Goal: Information Seeking & Learning: Learn about a topic

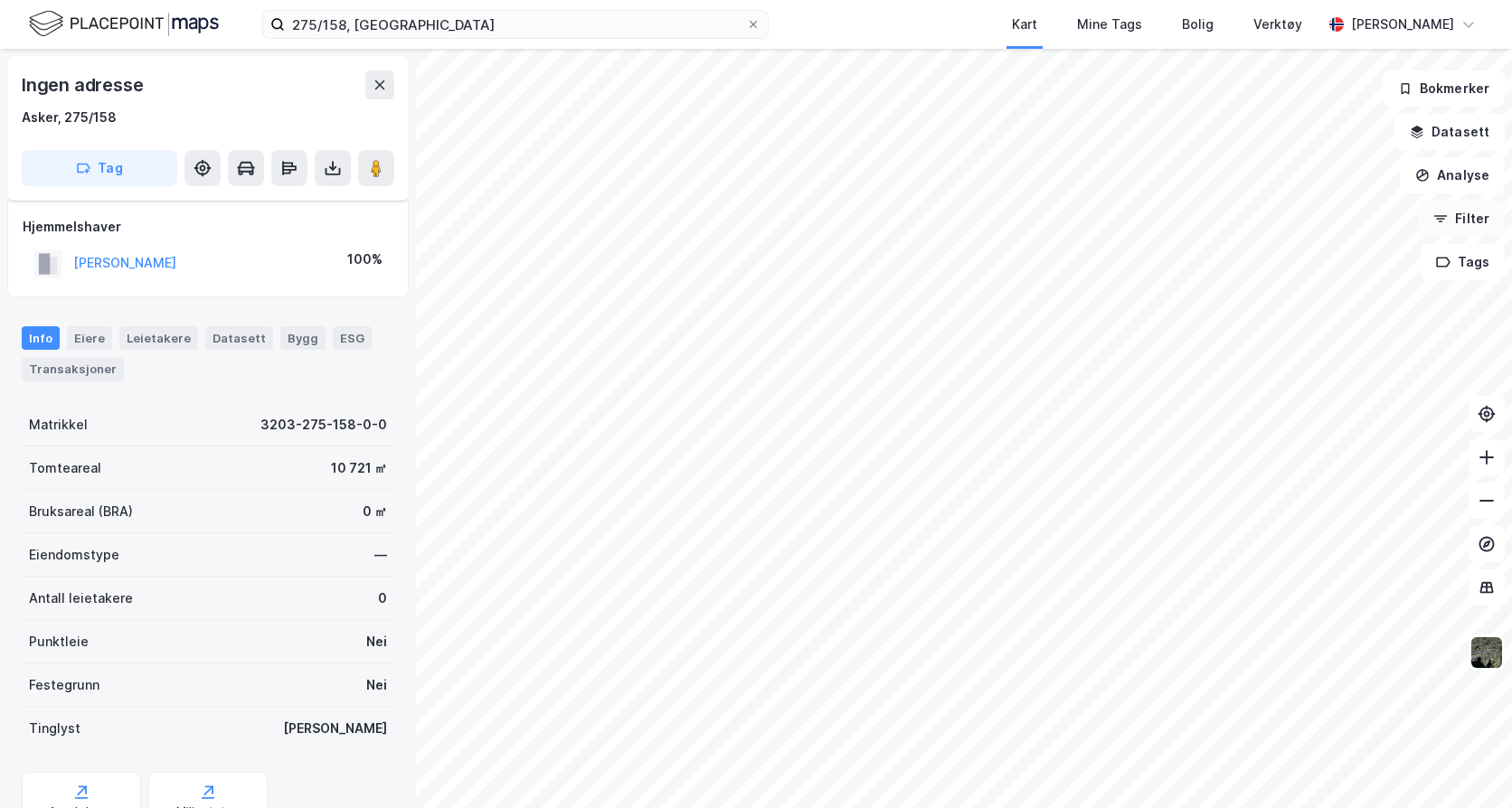
scroll to position [80, 0]
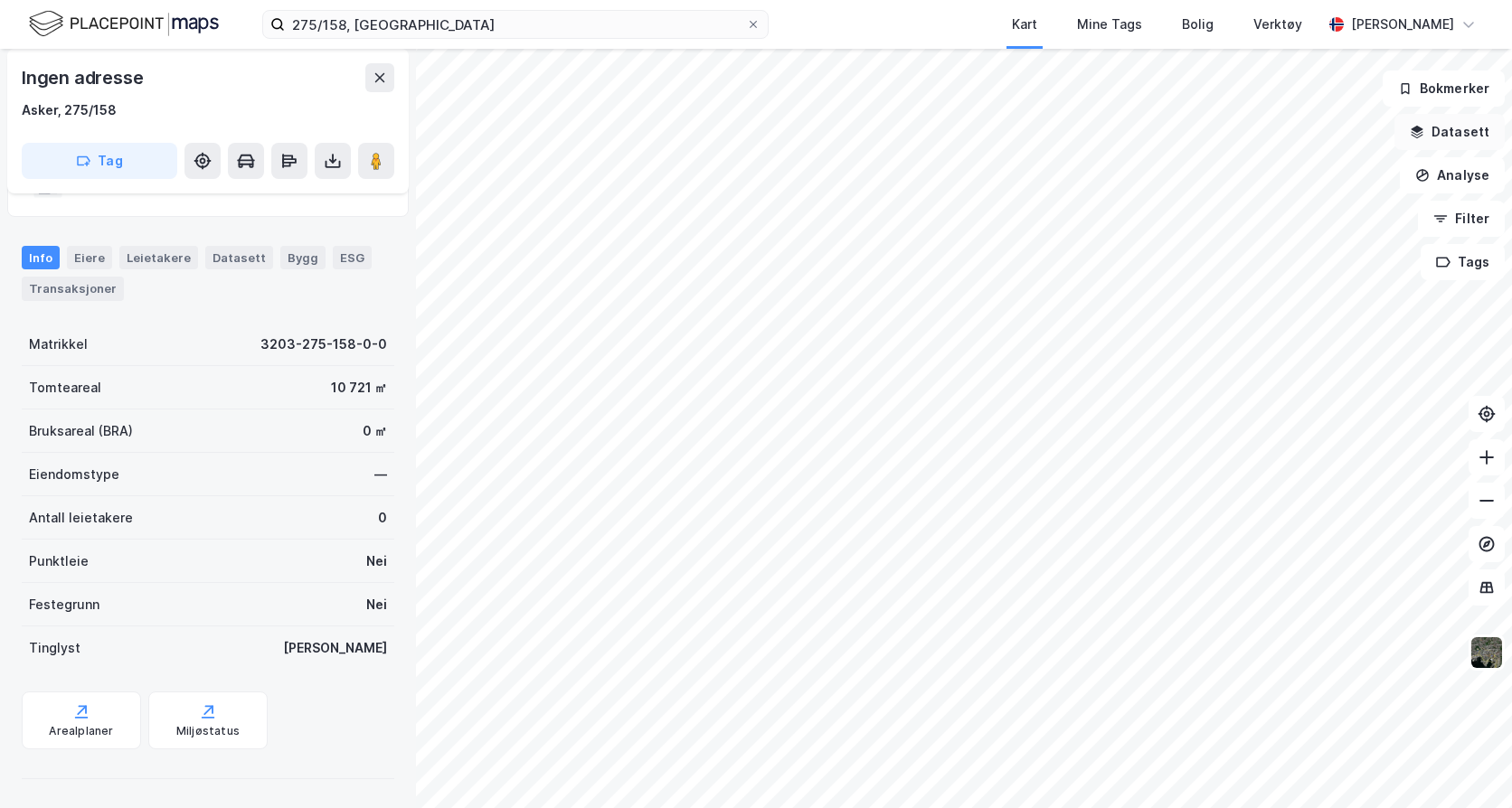
click at [1424, 126] on icon "button" at bounding box center [1417, 131] width 14 height 14
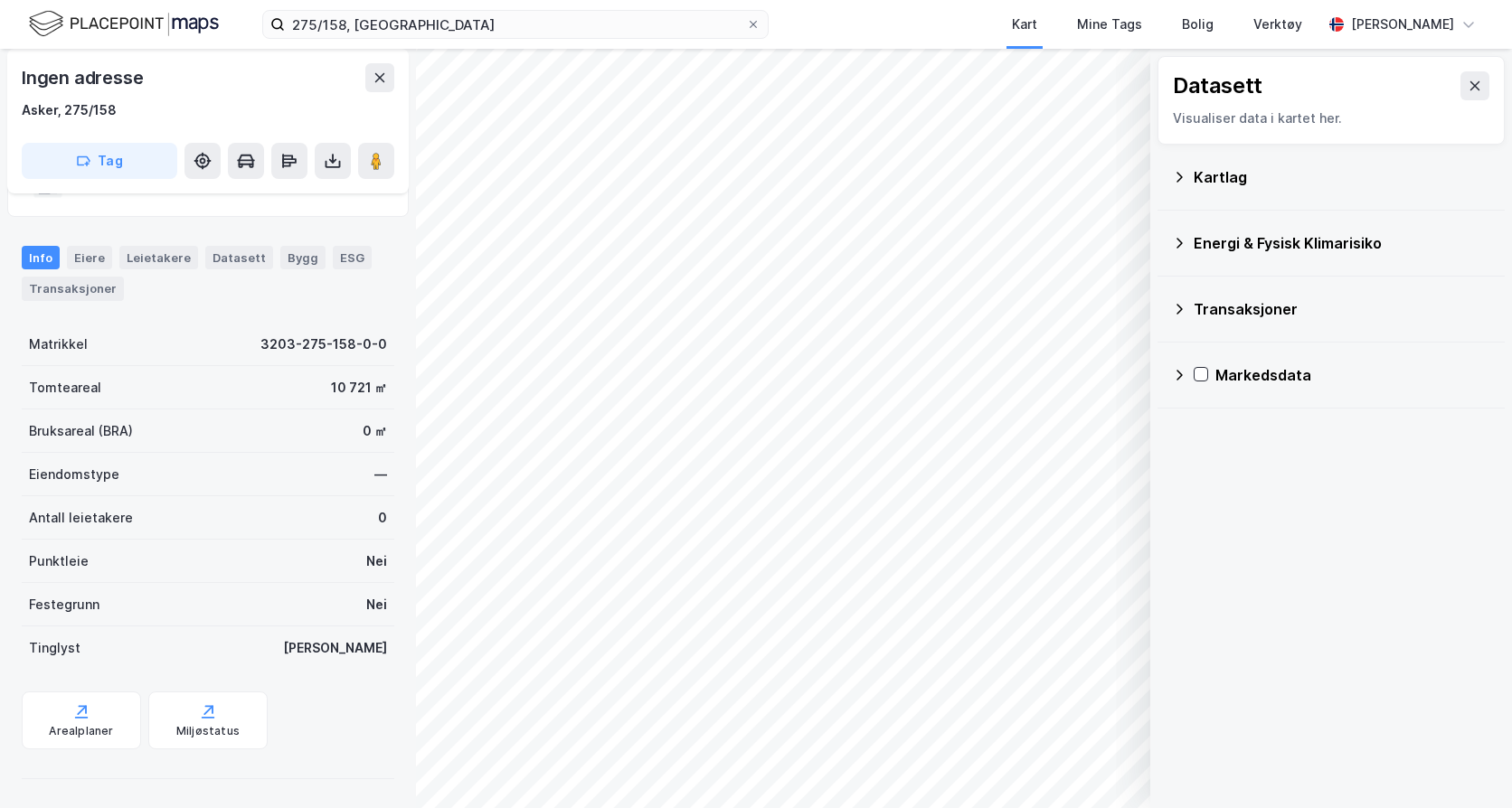
click at [1179, 181] on icon at bounding box center [1179, 176] width 14 height 14
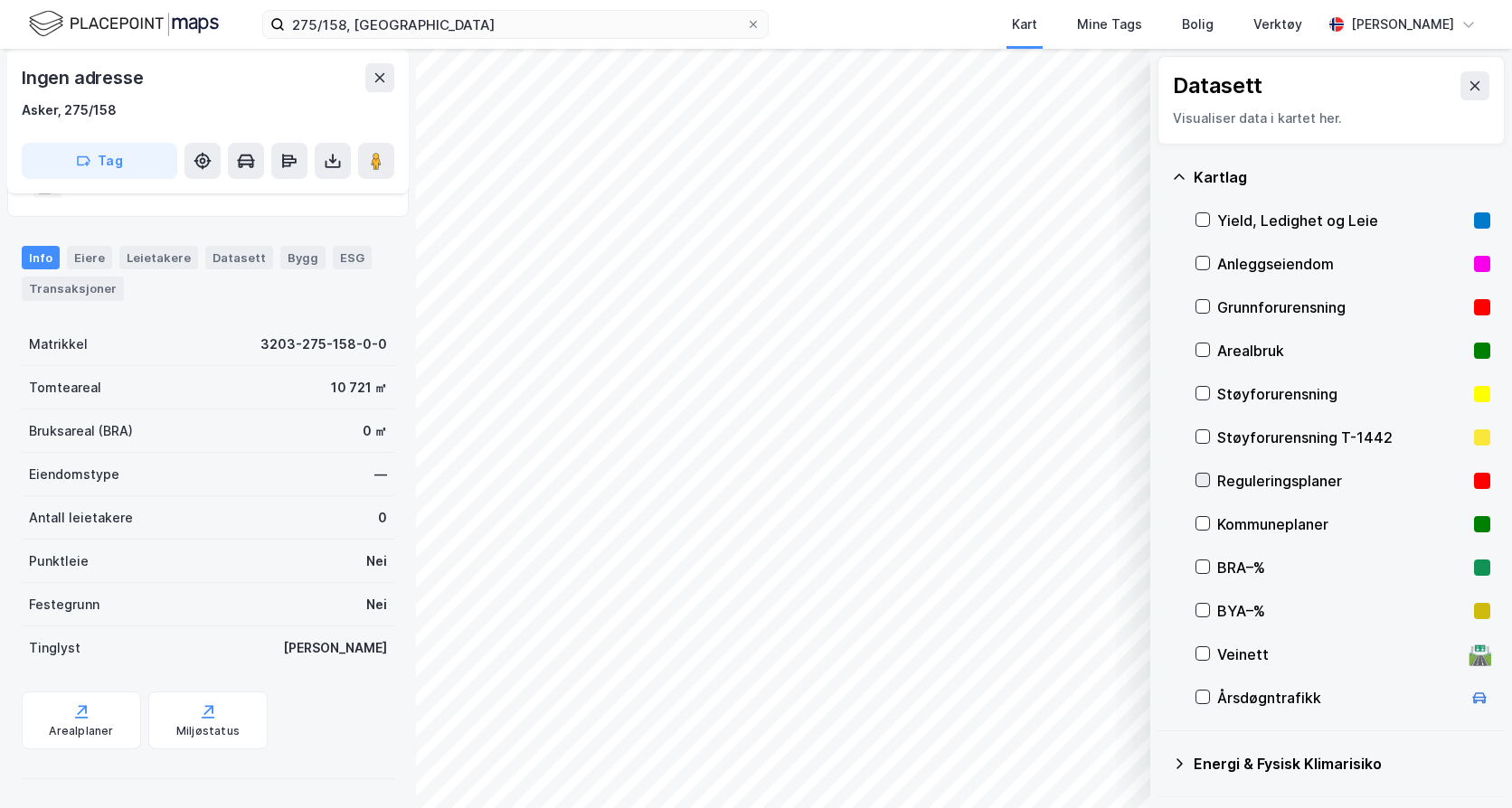
click at [1203, 482] on icon at bounding box center [1202, 479] width 12 height 12
click at [1471, 85] on icon at bounding box center [1475, 86] width 10 height 9
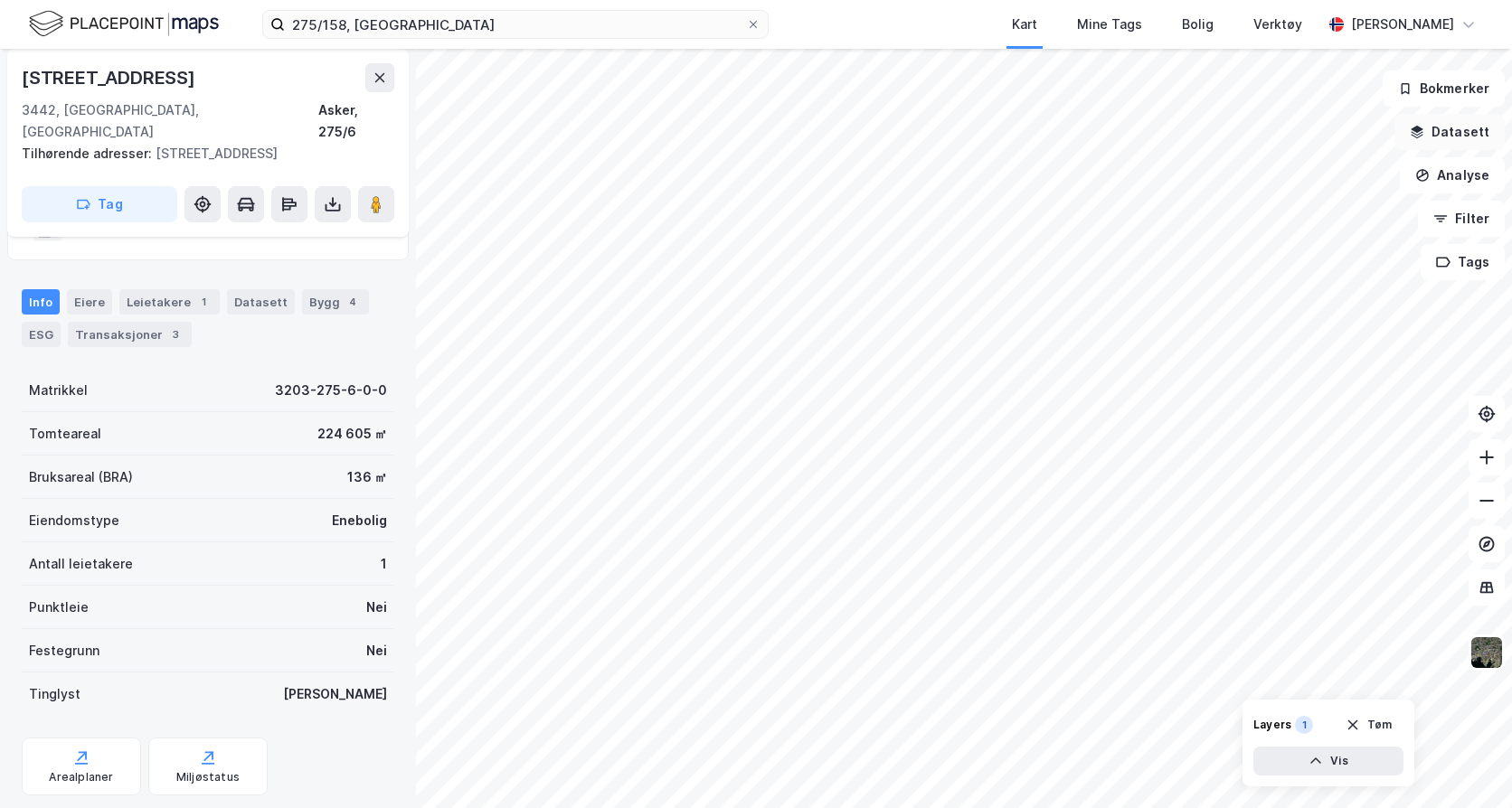
scroll to position [80, 0]
click at [1485, 461] on icon at bounding box center [1487, 457] width 18 height 18
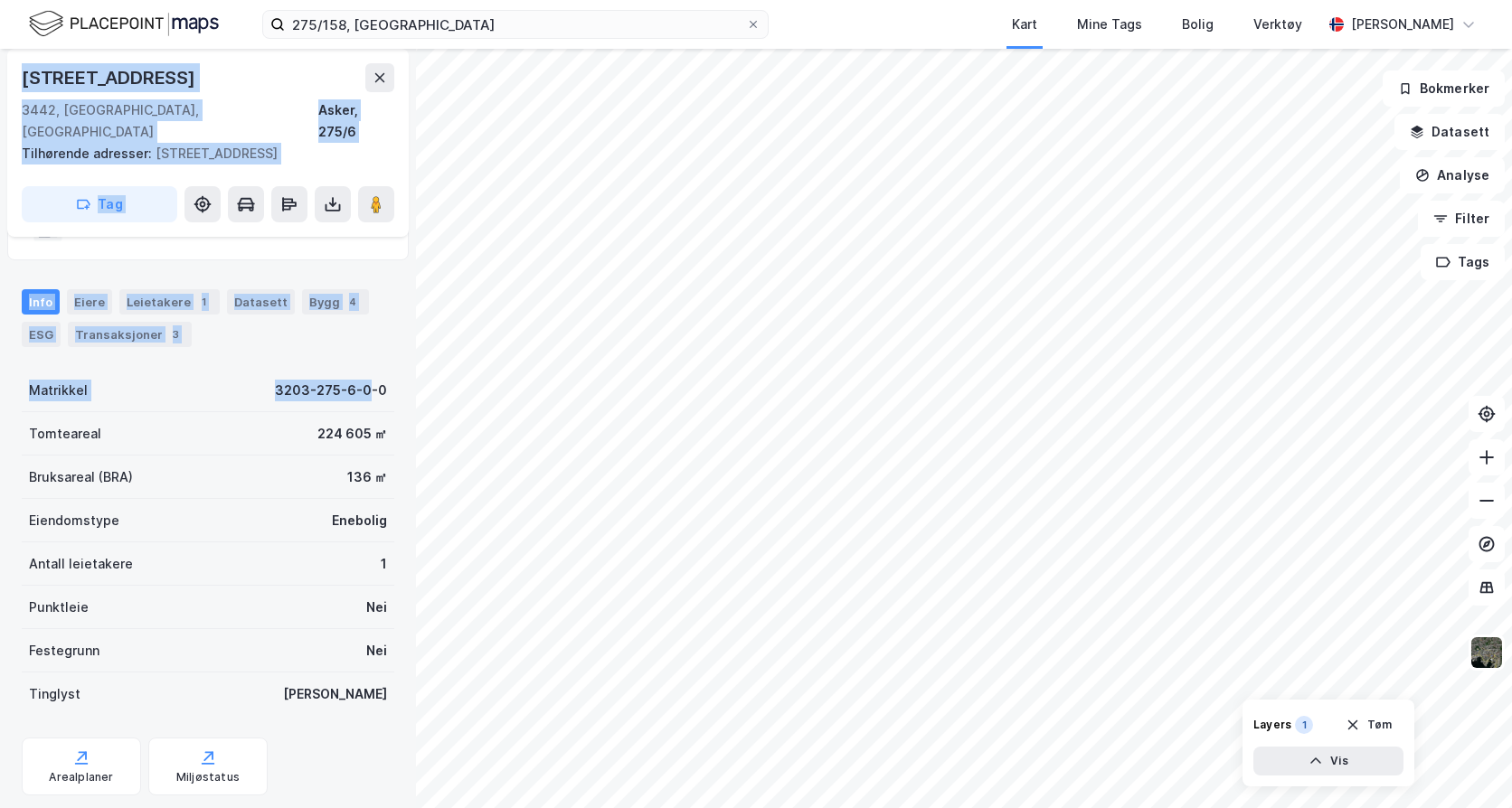
click at [1217, 654] on div "[STREET_ADDRESS], 275/6 Tilhørende adresser: [STREET_ADDRESS] Tag Hjemmelshaver…" at bounding box center [756, 428] width 1512 height 759
click at [1487, 461] on icon at bounding box center [1487, 457] width 2 height 14
click at [1491, 457] on icon at bounding box center [1487, 457] width 18 height 18
click at [1511, 629] on html "275/158, asker Kart Mine Tags Bolig Verktøy [PERSON_NAME] [STREET_ADDRESS], 275…" at bounding box center [756, 404] width 1512 height 808
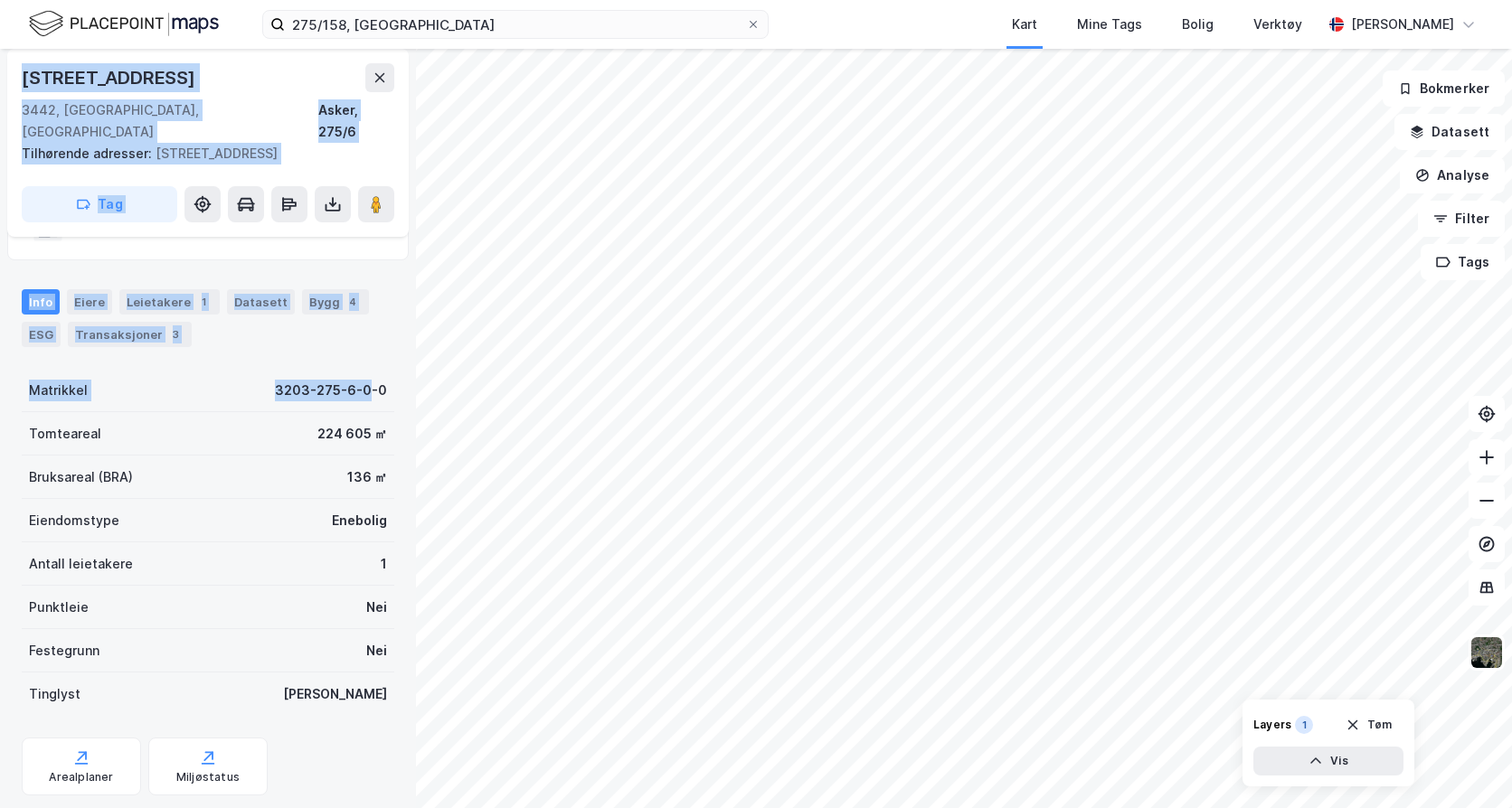
click at [1118, 807] on html "275/158, asker Kart Mine Tags Bolig Verktøy [PERSON_NAME] [STREET_ADDRESS], 275…" at bounding box center [756, 404] width 1512 height 808
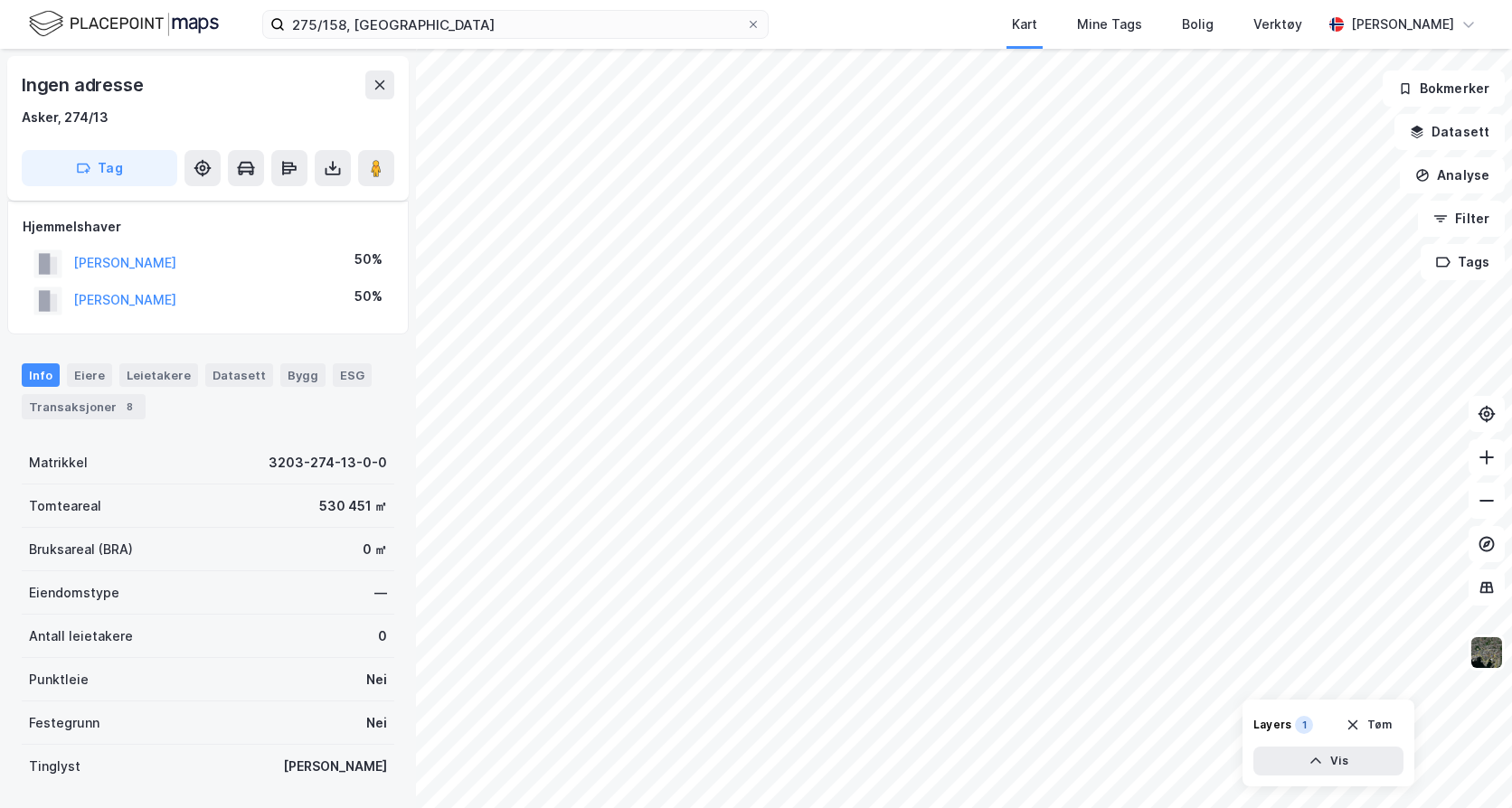
scroll to position [80, 0]
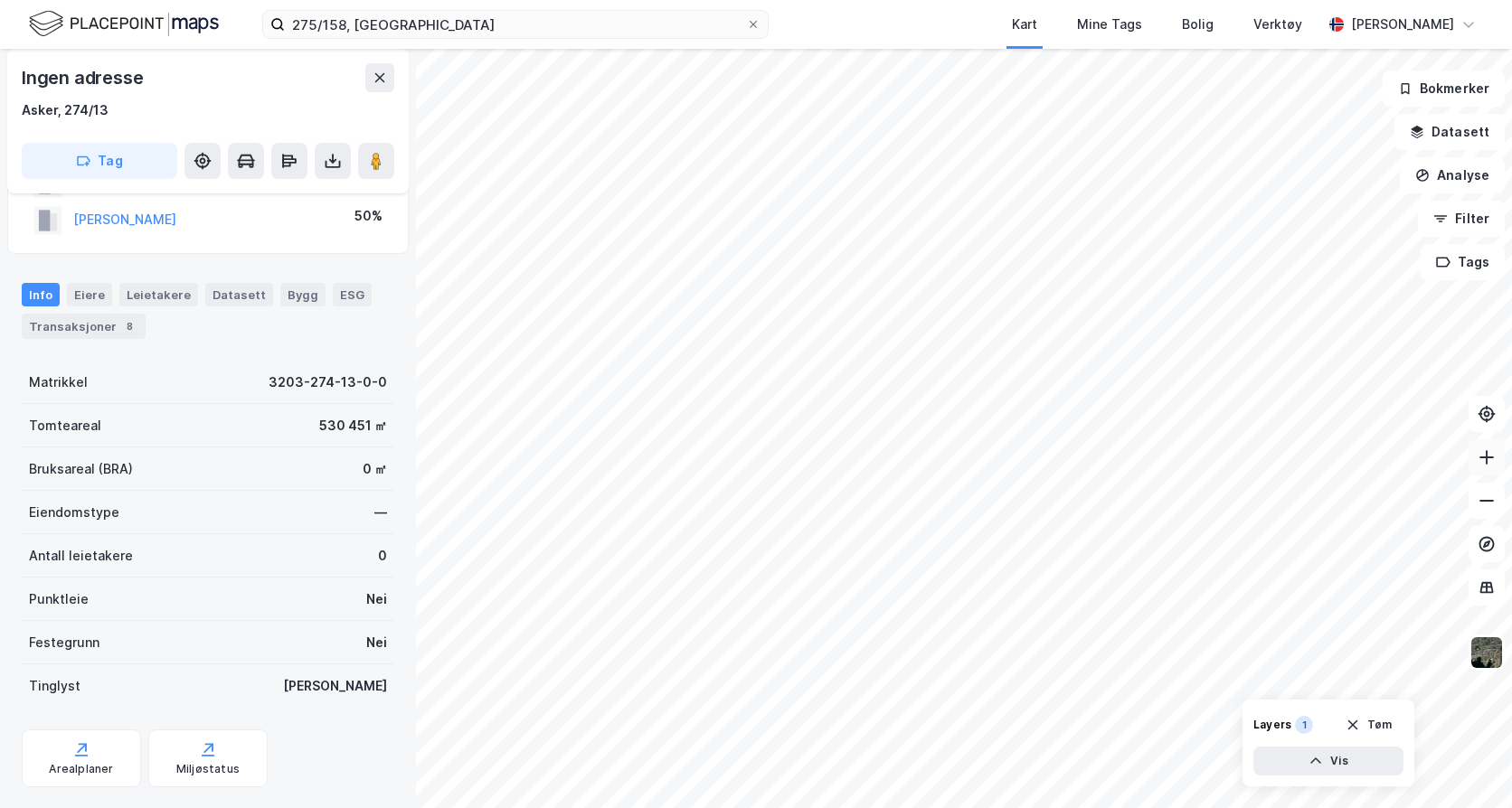
click at [1494, 461] on icon at bounding box center [1487, 457] width 18 height 18
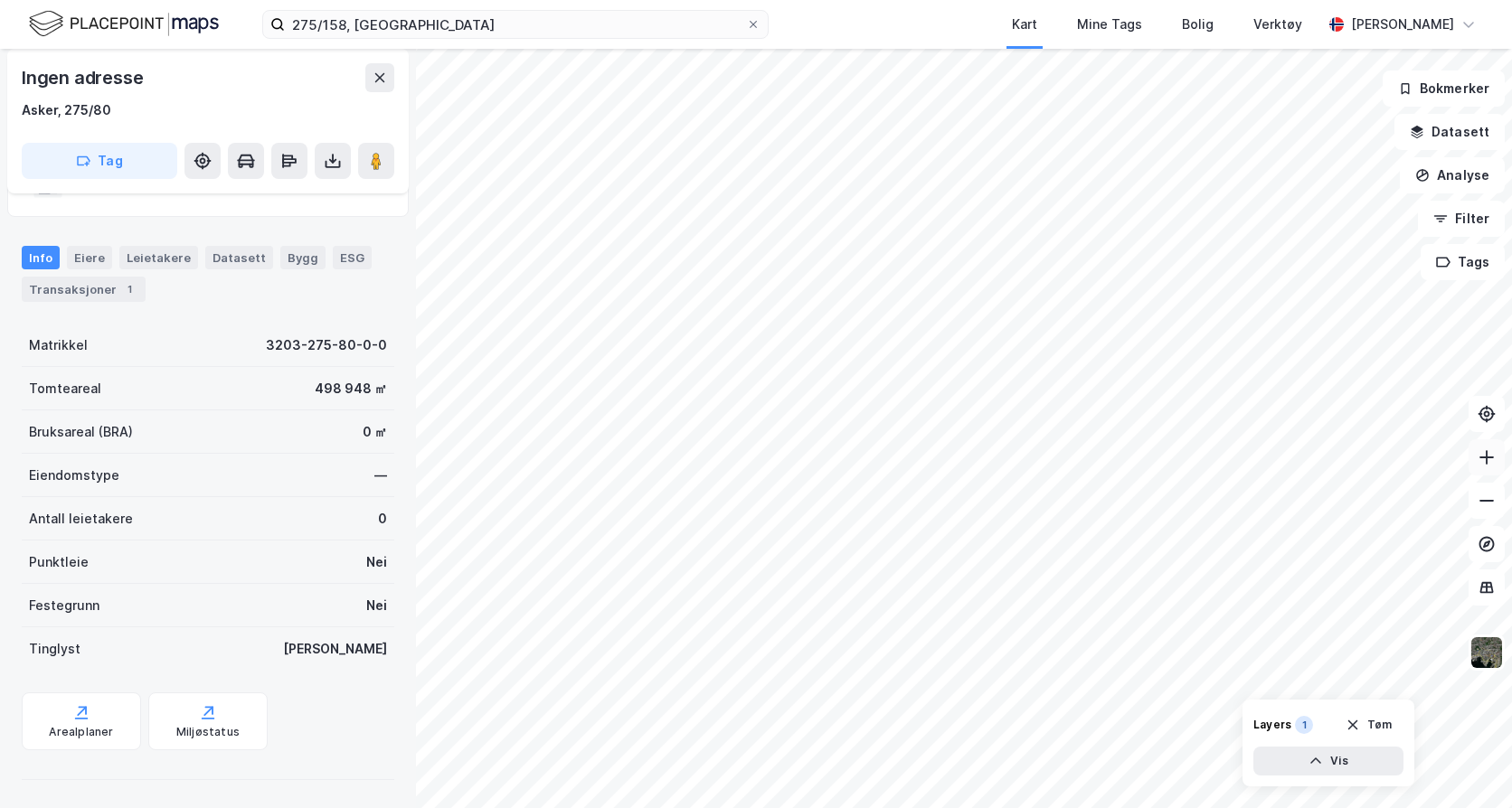
click at [1484, 455] on icon at bounding box center [1487, 457] width 18 height 18
